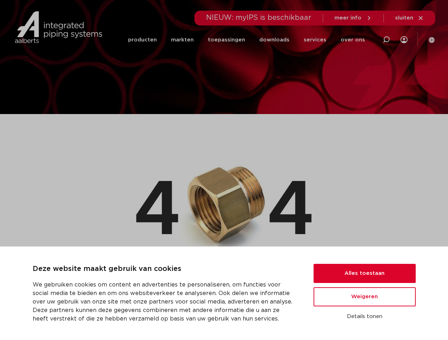
click at [224, 170] on img at bounding box center [223, 203] width 175 height 112
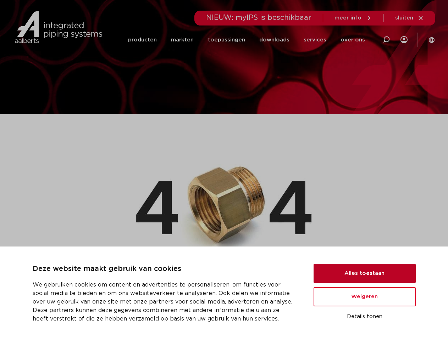
click at [364, 274] on button "Alles toestaan" at bounding box center [364, 273] width 102 height 19
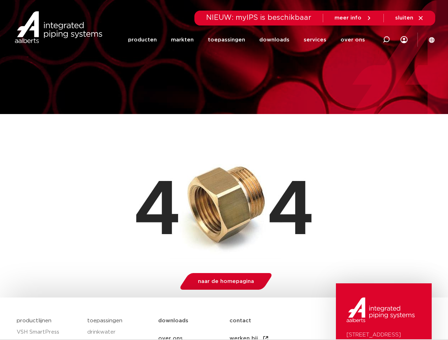
click at [364, 317] on img at bounding box center [380, 310] width 68 height 25
click at [250, 40] on li "toepassingen" at bounding box center [226, 39] width 51 height 27
click at [386, 40] on icon at bounding box center [386, 39] width 9 height 9
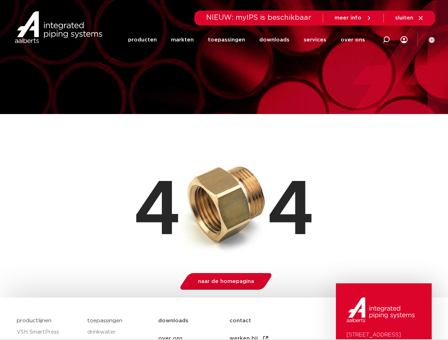
click at [409, 18] on span "sluiten" at bounding box center [404, 17] width 18 height 5
